Goal: Task Accomplishment & Management: Complete application form

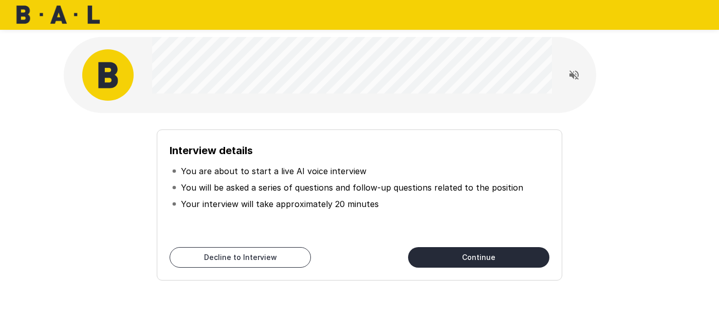
click at [445, 257] on button "Continue" at bounding box center [478, 257] width 141 height 21
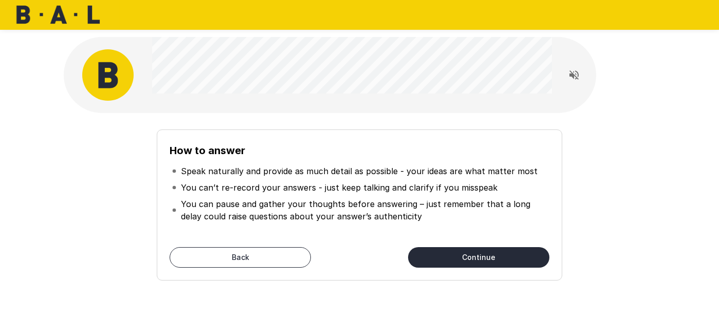
click at [432, 258] on button "Continue" at bounding box center [478, 257] width 141 height 21
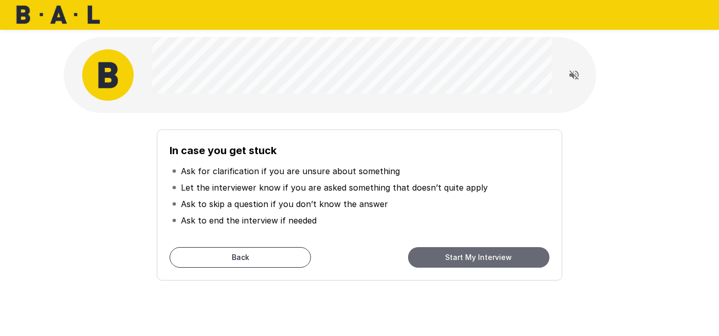
click at [477, 259] on button "Start My Interview" at bounding box center [478, 257] width 141 height 21
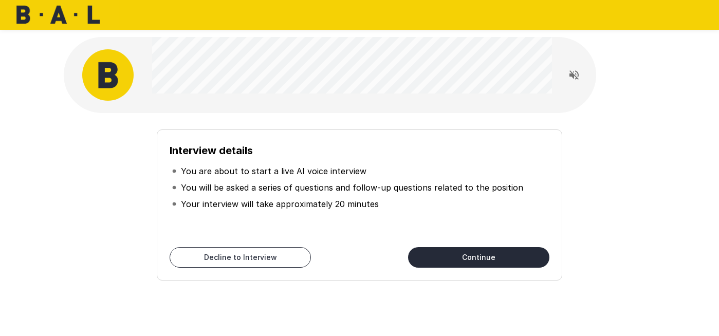
click at [479, 256] on button "Continue" at bounding box center [478, 257] width 141 height 21
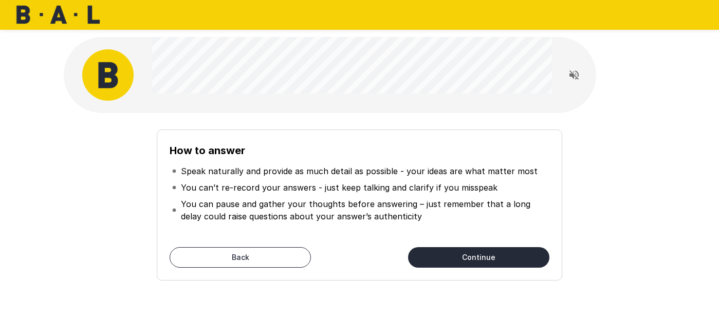
click at [459, 258] on button "Continue" at bounding box center [478, 257] width 141 height 21
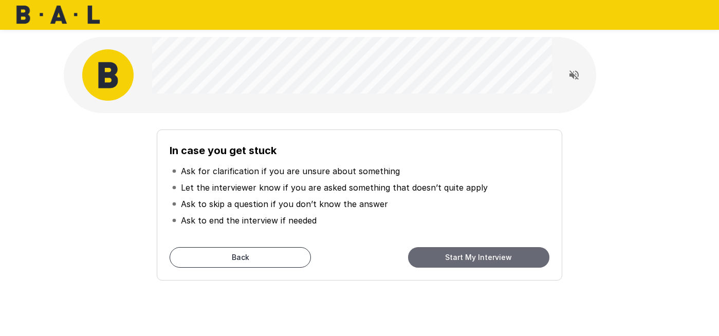
click at [458, 258] on button "Start My Interview" at bounding box center [478, 257] width 141 height 21
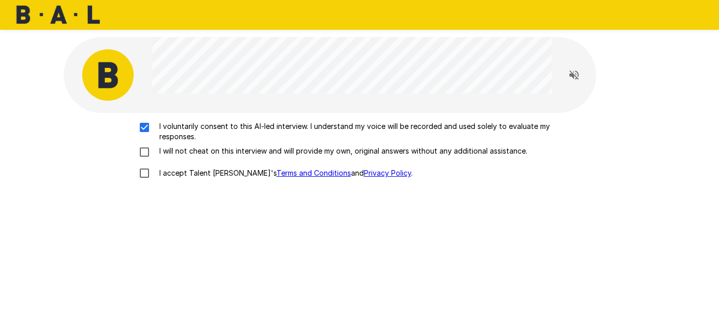
click at [146, 158] on div "I voluntarily consent to this AI-led interview. I understand my voice will be r…" at bounding box center [360, 152] width 584 height 63
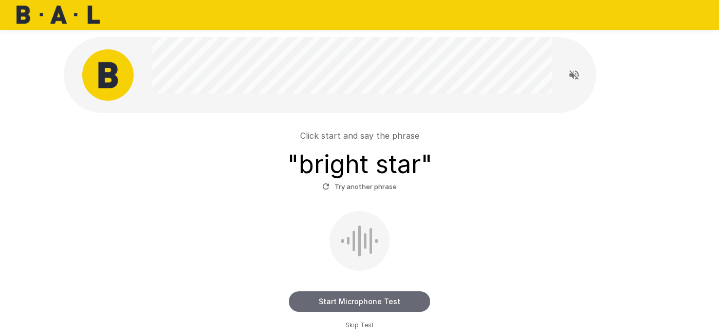
click at [371, 297] on button "Start Microphone Test" at bounding box center [359, 301] width 141 height 21
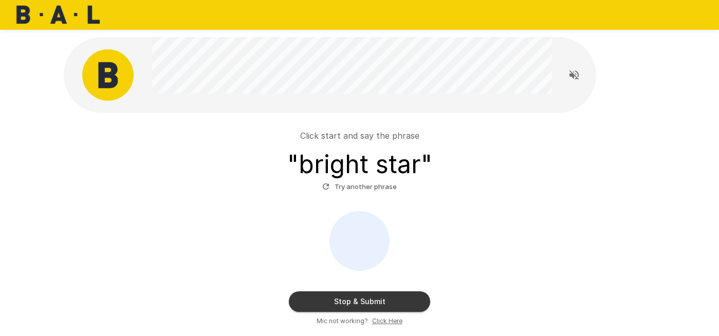
click at [371, 297] on button "Stop & Submit" at bounding box center [359, 301] width 141 height 21
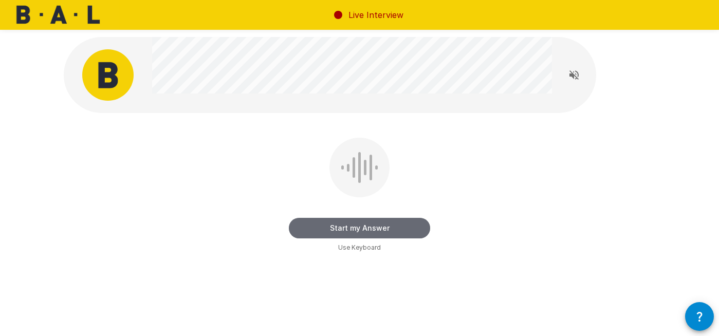
click at [348, 228] on button "Start my Answer" at bounding box center [359, 228] width 141 height 21
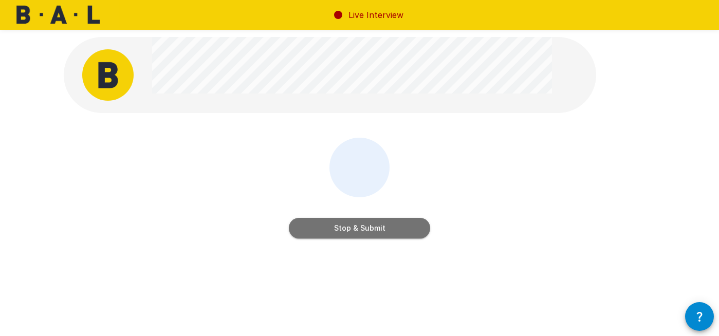
click at [372, 232] on button "Stop & Submit" at bounding box center [359, 228] width 141 height 21
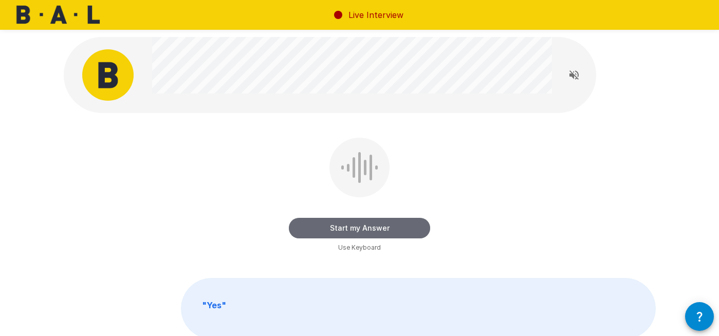
click at [345, 225] on button "Start my Answer" at bounding box center [359, 228] width 141 height 21
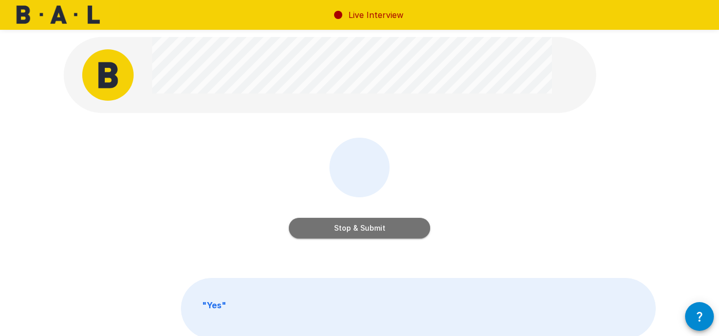
click at [366, 223] on button "Stop & Submit" at bounding box center [359, 228] width 141 height 21
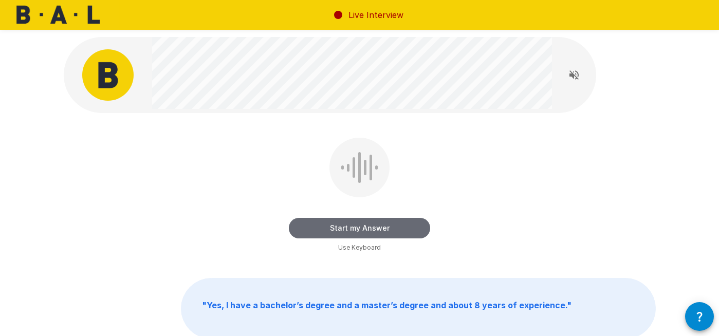
click at [350, 227] on button "Start my Answer" at bounding box center [359, 228] width 141 height 21
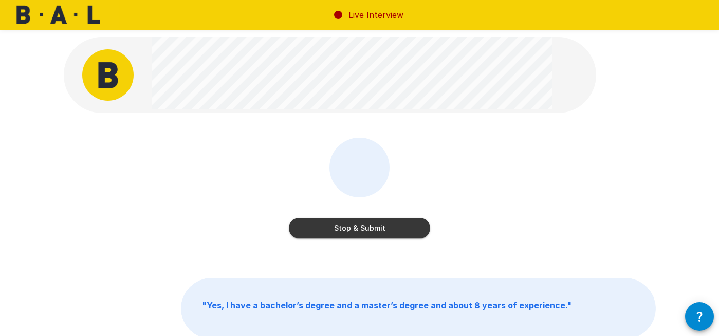
click at [336, 233] on button "Stop & Submit" at bounding box center [359, 228] width 141 height 21
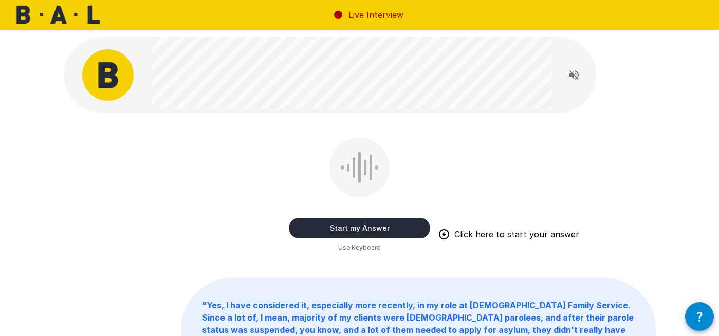
click at [341, 228] on button "Start my Answer" at bounding box center [359, 228] width 141 height 21
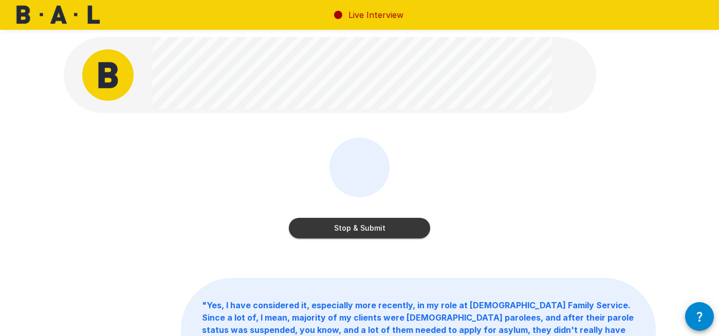
click at [341, 228] on button "Stop & Submit" at bounding box center [359, 228] width 141 height 21
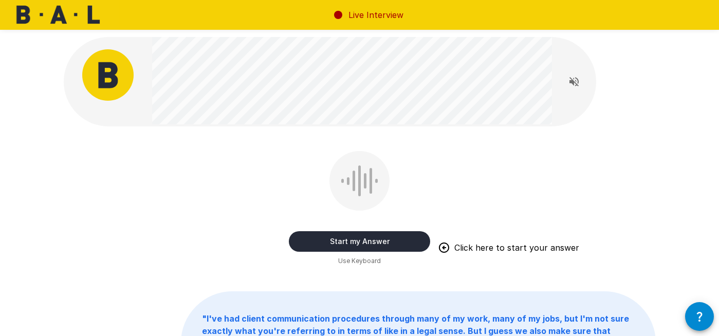
click at [304, 235] on button "Start my Answer" at bounding box center [359, 241] width 141 height 21
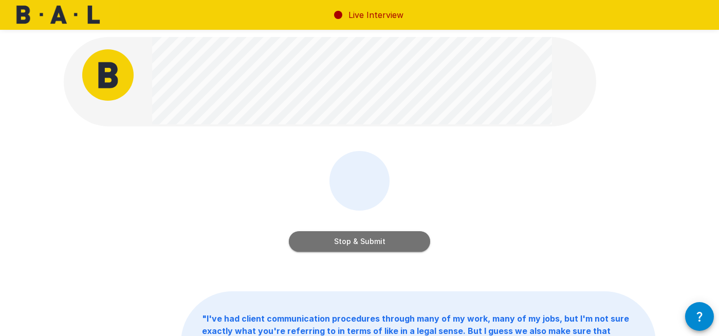
click at [342, 244] on button "Stop & Submit" at bounding box center [359, 241] width 141 height 21
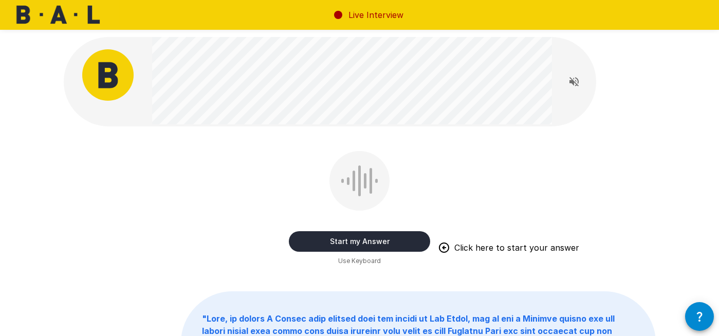
click at [342, 244] on button "Start my Answer" at bounding box center [359, 241] width 141 height 21
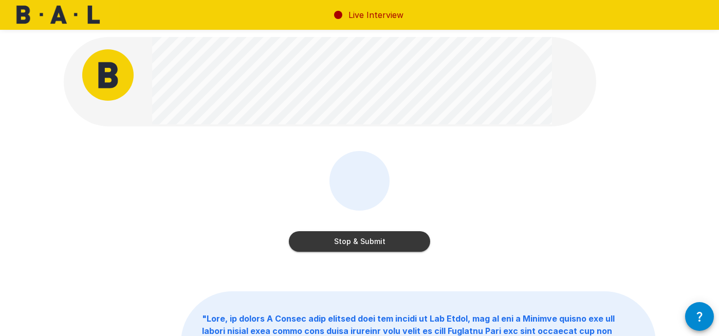
click at [342, 244] on button "Stop & Submit" at bounding box center [359, 241] width 141 height 21
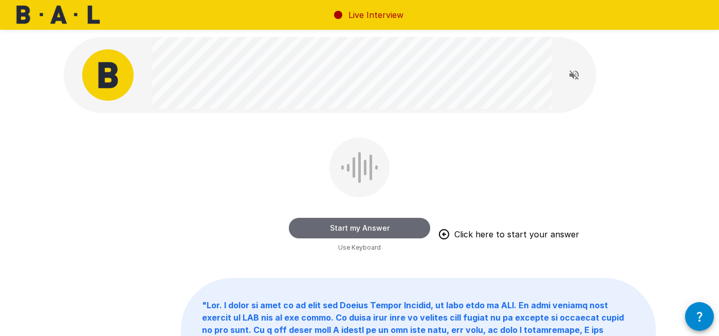
click at [354, 219] on button "Start my Answer" at bounding box center [359, 228] width 141 height 21
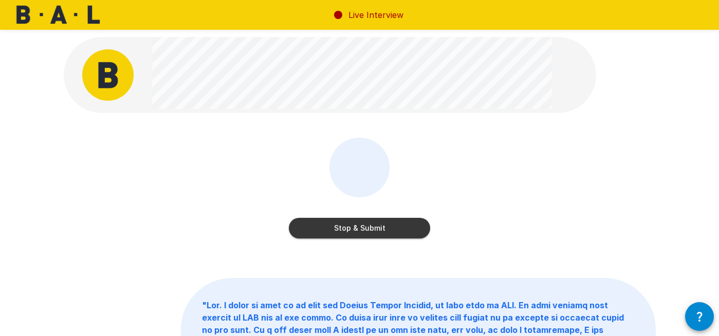
click at [349, 231] on button "Stop & Submit" at bounding box center [359, 228] width 141 height 21
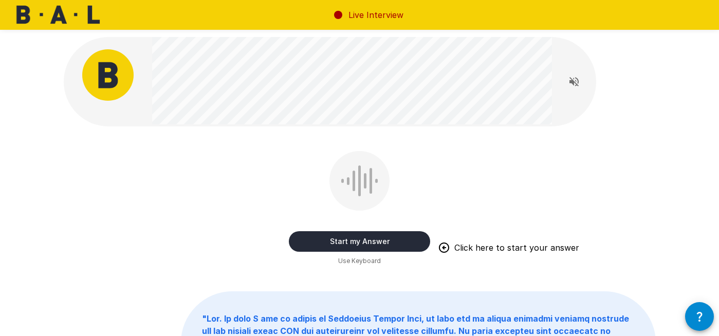
click at [347, 244] on button "Start my Answer" at bounding box center [359, 241] width 141 height 21
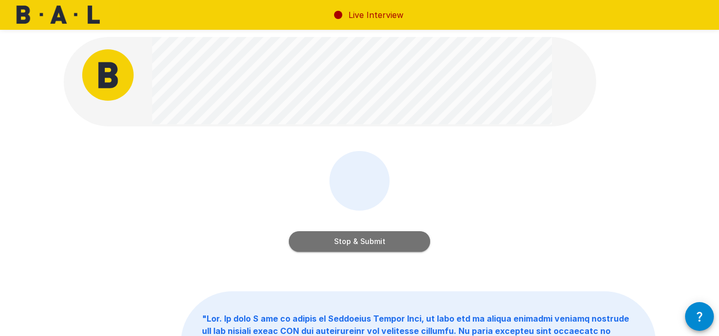
click at [353, 242] on button "Stop & Submit" at bounding box center [359, 241] width 141 height 21
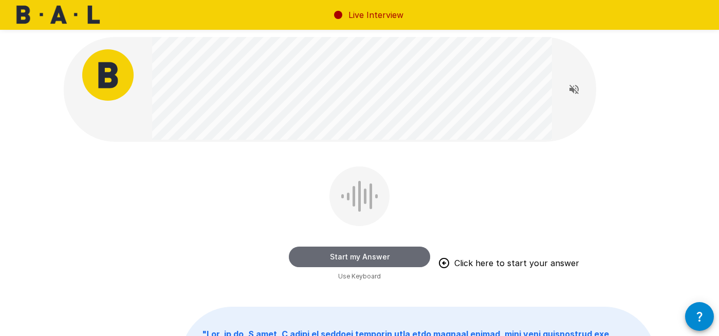
click at [358, 260] on button "Start my Answer" at bounding box center [359, 257] width 141 height 21
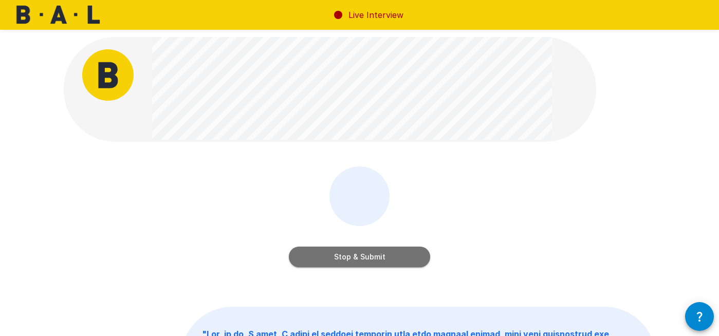
click at [341, 259] on button "Stop & Submit" at bounding box center [359, 257] width 141 height 21
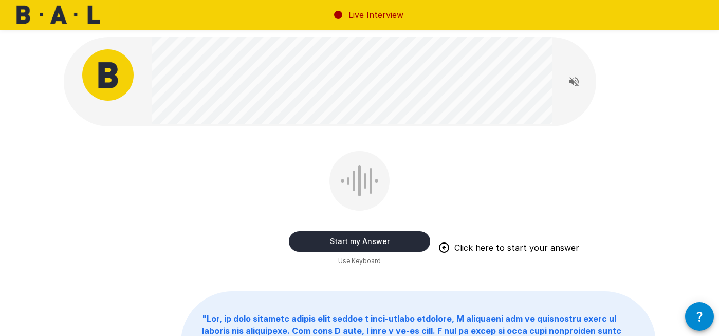
click at [341, 231] on button "Start my Answer" at bounding box center [359, 241] width 141 height 21
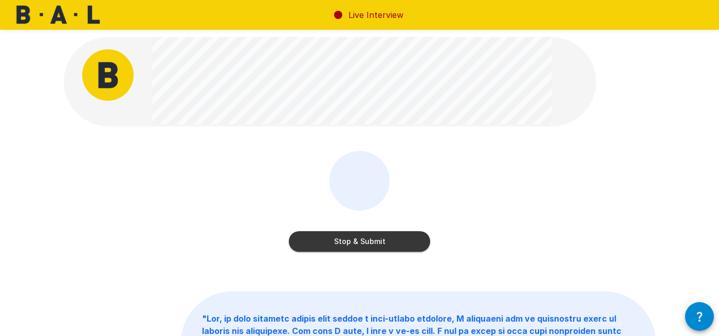
click at [359, 240] on button "Stop & Submit" at bounding box center [359, 241] width 141 height 21
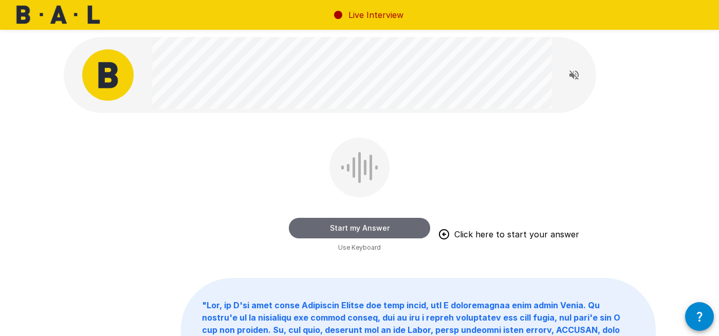
click at [323, 224] on button "Start my Answer" at bounding box center [359, 228] width 141 height 21
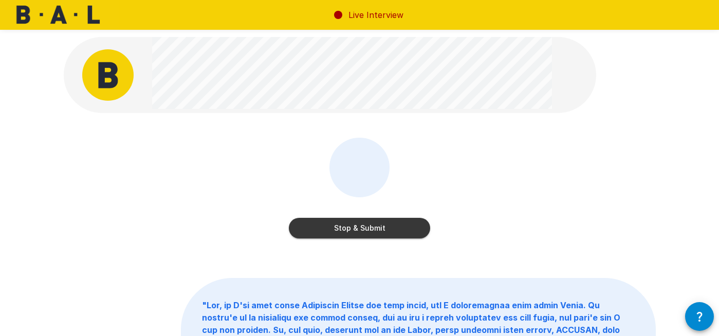
click at [338, 230] on button "Stop & Submit" at bounding box center [359, 228] width 141 height 21
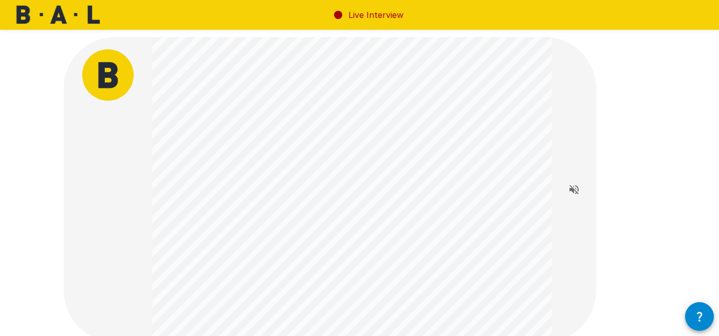
scroll to position [138, 0]
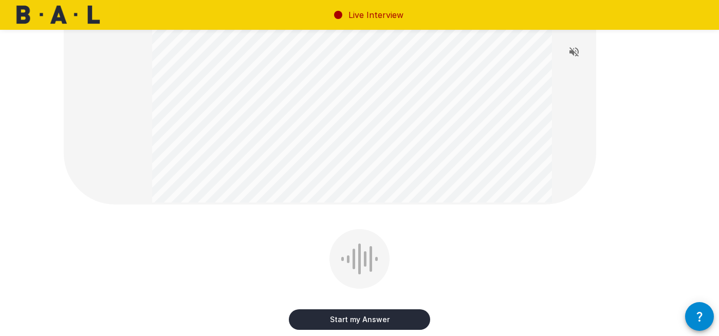
click at [347, 320] on button "Start my Answer" at bounding box center [359, 319] width 141 height 21
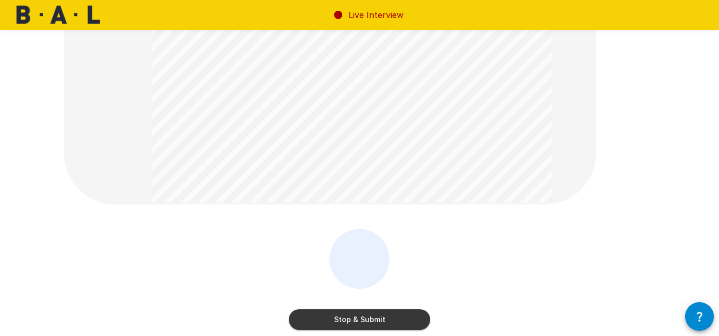
click at [359, 321] on button "Stop & Submit" at bounding box center [359, 319] width 141 height 21
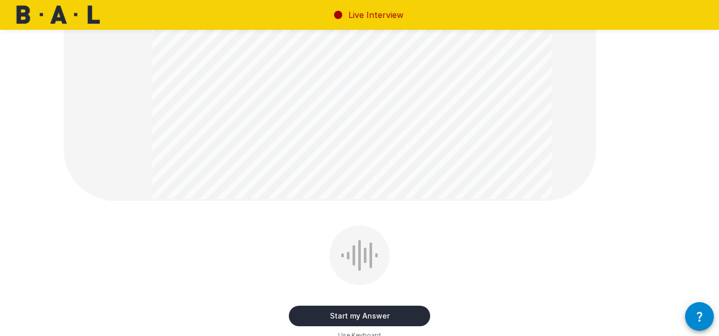
scroll to position [341, 0]
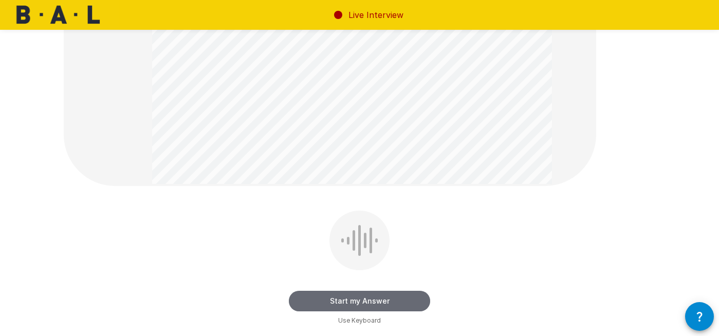
click at [352, 300] on button "Start my Answer" at bounding box center [359, 301] width 141 height 21
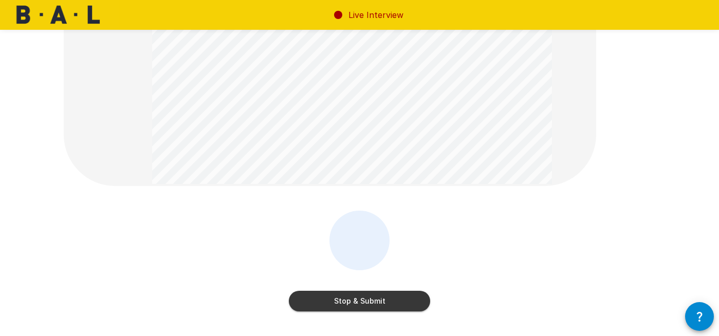
click at [370, 305] on button "Stop & Submit" at bounding box center [359, 301] width 141 height 21
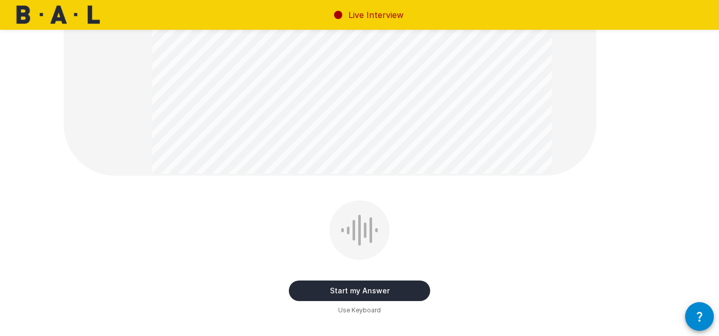
scroll to position [306, 0]
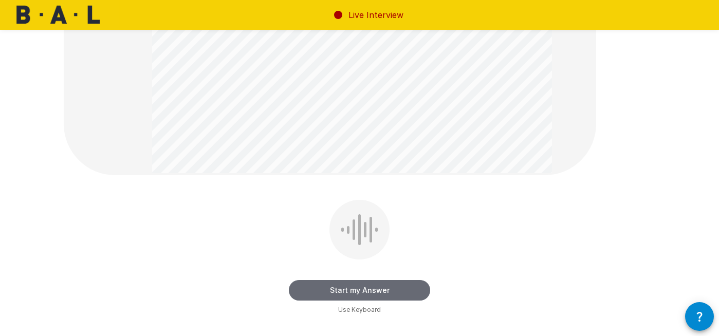
click at [343, 287] on button "Start my Answer" at bounding box center [359, 290] width 141 height 21
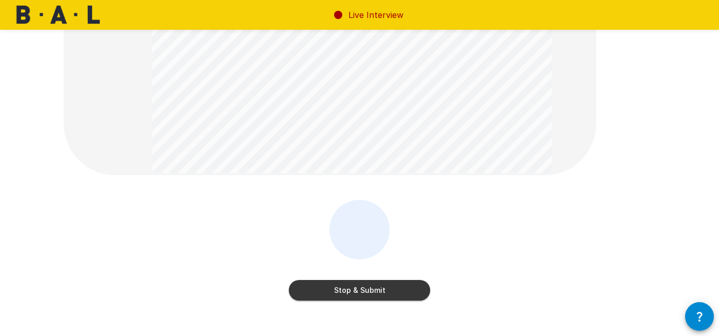
click at [364, 295] on button "Stop & Submit" at bounding box center [359, 290] width 141 height 21
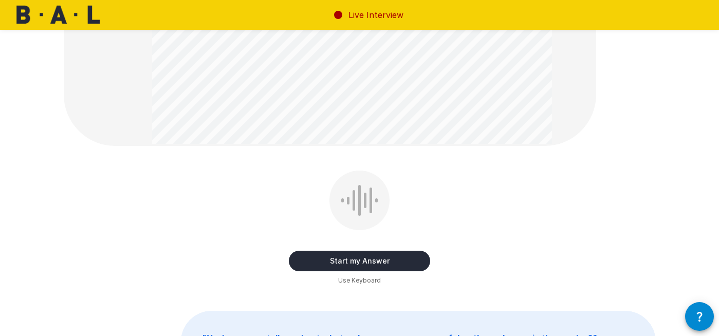
scroll to position [387, 0]
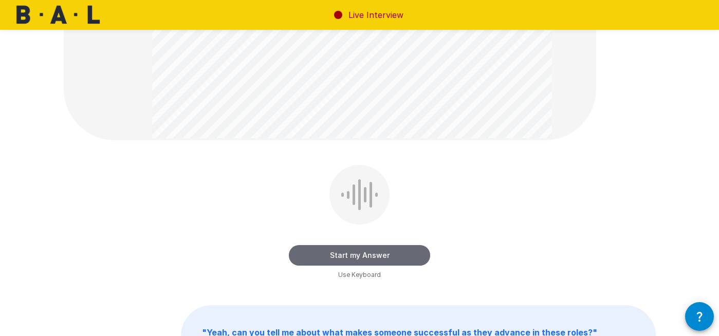
click at [347, 253] on button "Start my Answer" at bounding box center [359, 255] width 141 height 21
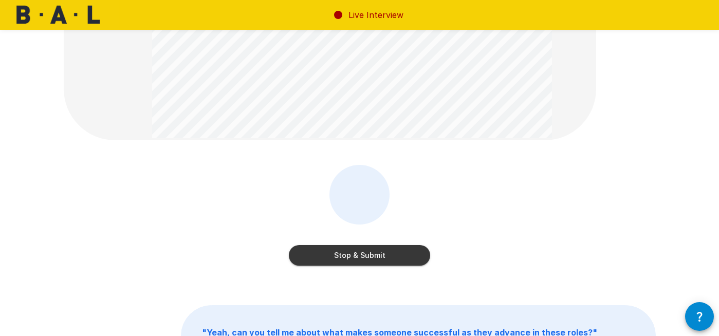
click at [343, 252] on button "Stop & Submit" at bounding box center [359, 255] width 141 height 21
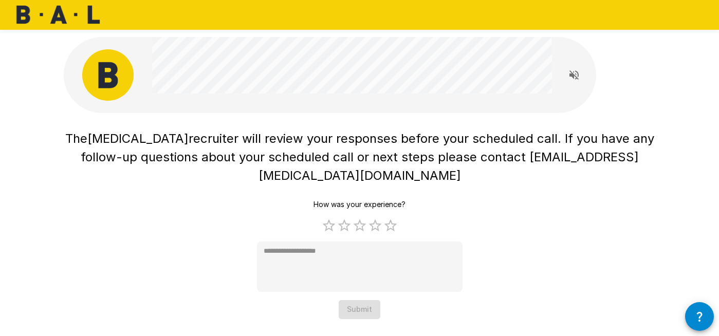
scroll to position [0, 0]
click at [393, 218] on label "5 Stars" at bounding box center [390, 225] width 15 height 15
type textarea "*"
click at [361, 300] on button "Submit" at bounding box center [360, 309] width 42 height 19
